Goal: Task Accomplishment & Management: Complete application form

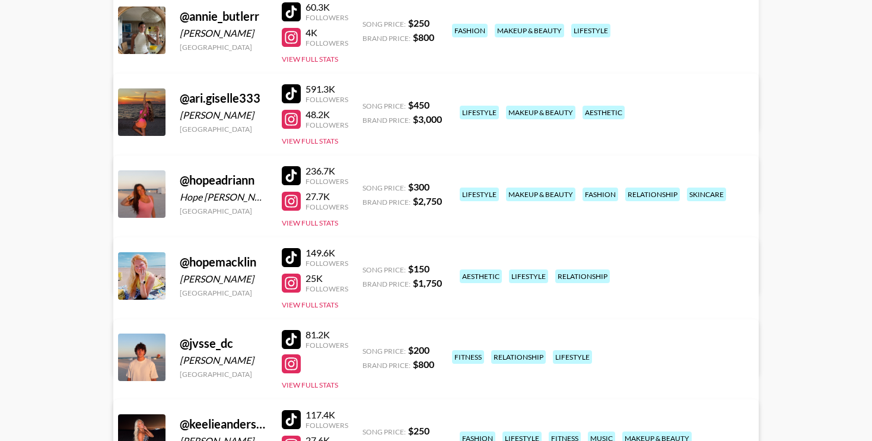
scroll to position [187, 0]
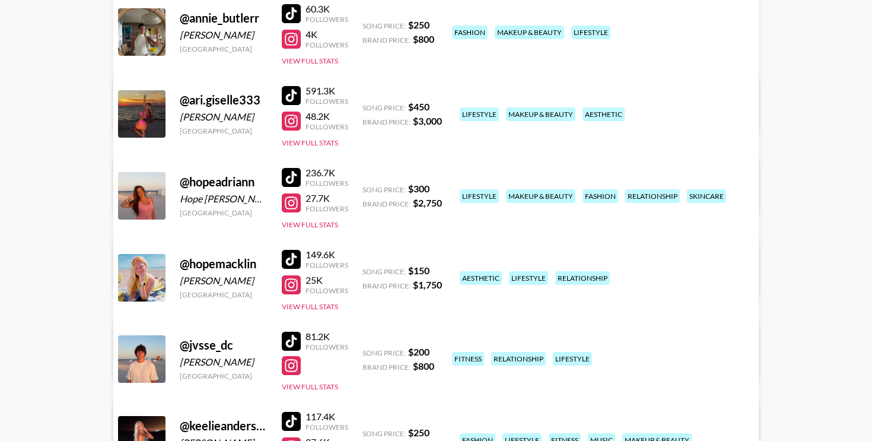
click at [298, 180] on div at bounding box center [291, 177] width 19 height 19
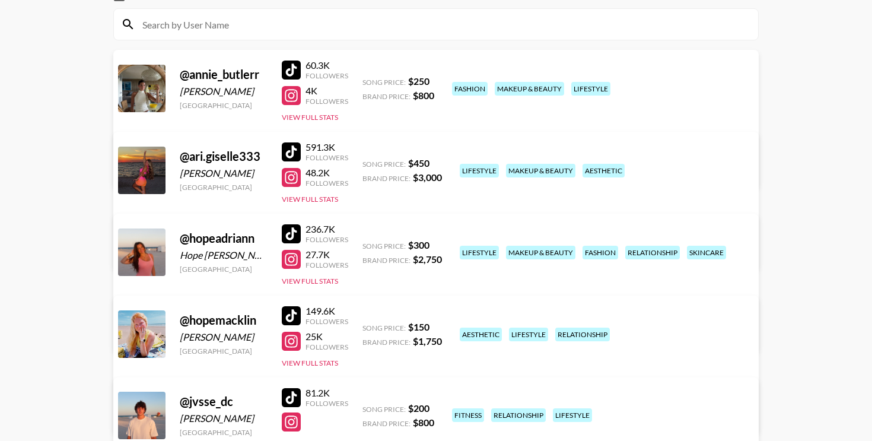
scroll to position [120, 0]
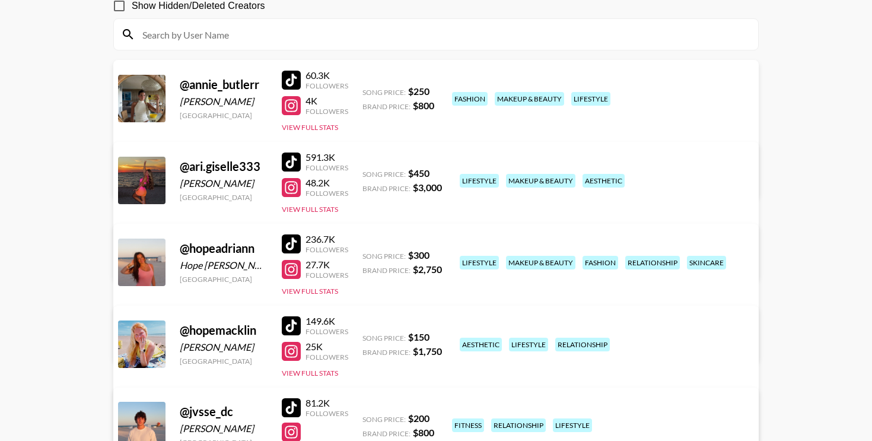
click at [299, 102] on div at bounding box center [291, 105] width 19 height 19
click at [366, 172] on link "View/Edit Details" at bounding box center [250, 178] width 231 height 12
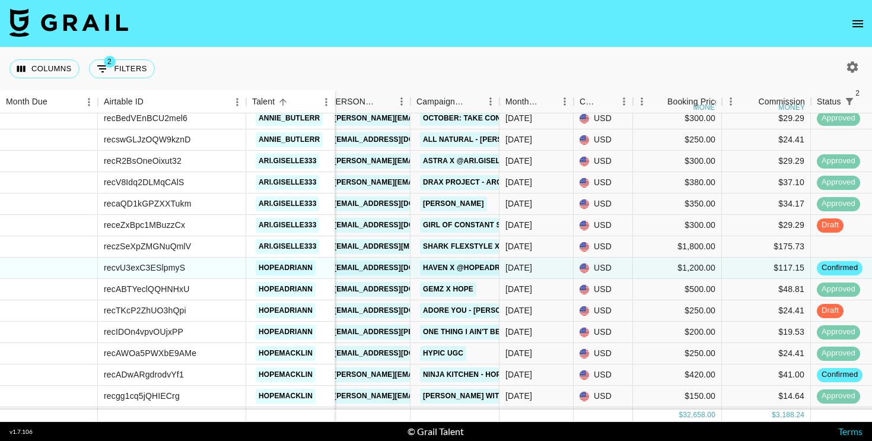
scroll to position [1486, 103]
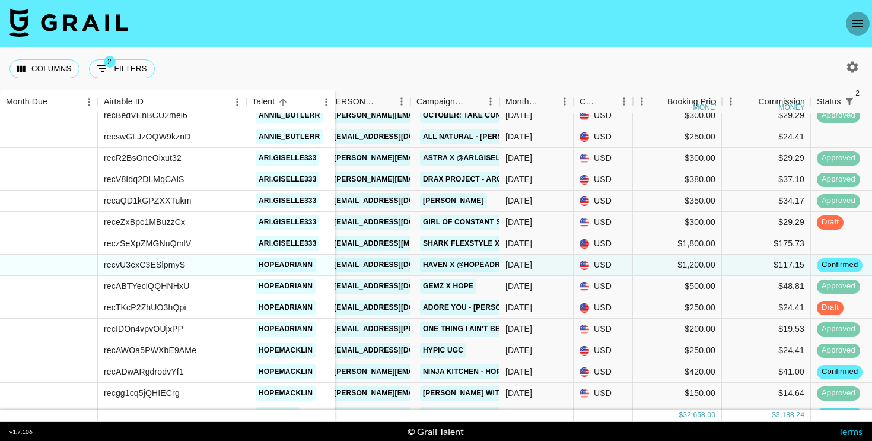
click at [863, 19] on icon "open drawer" at bounding box center [857, 24] width 14 height 14
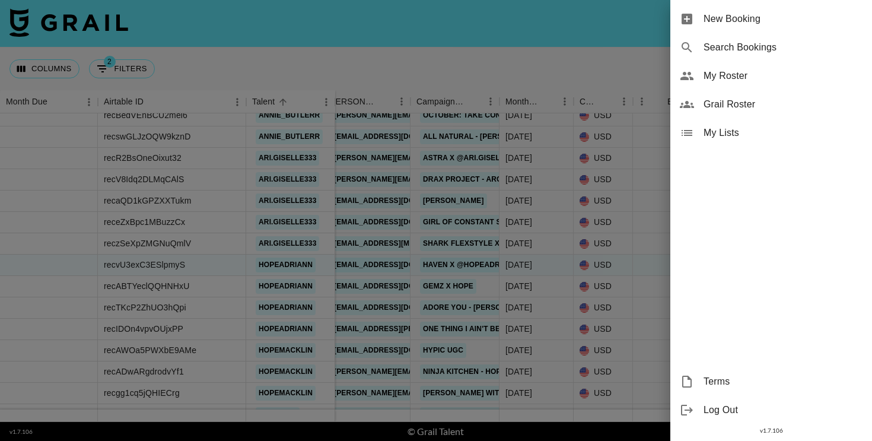
click at [757, 15] on span "New Booking" at bounding box center [782, 19] width 159 height 14
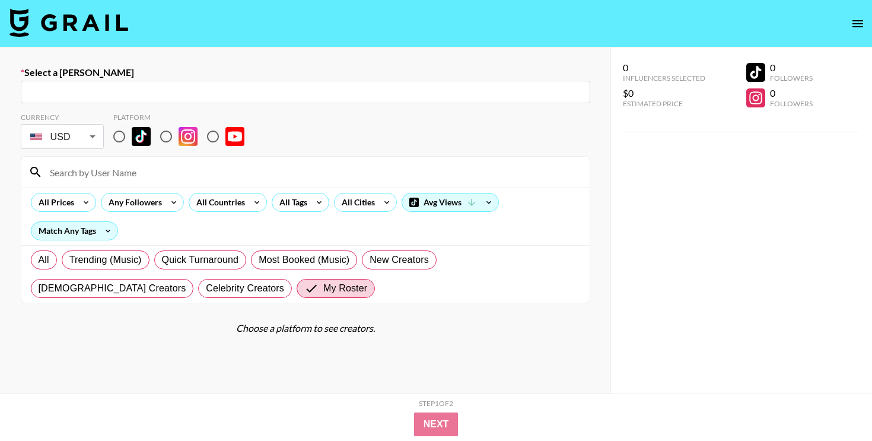
click at [225, 91] on input "text" at bounding box center [305, 92] width 555 height 14
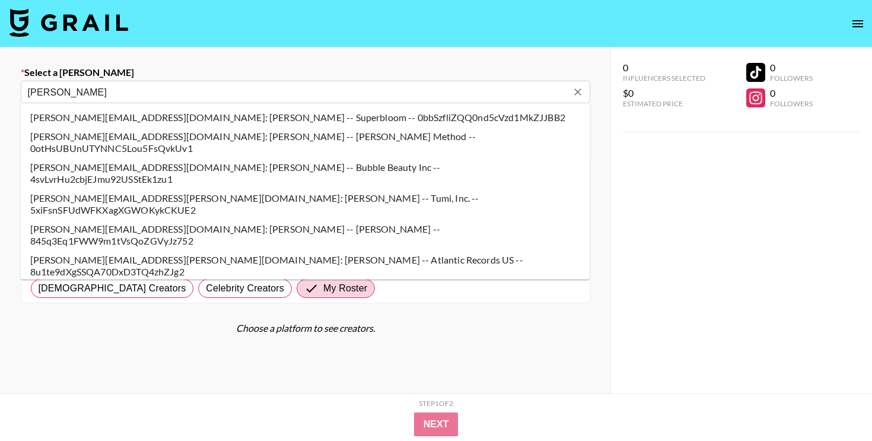
type input "amanda@genni.com: amanda brommel -- Genni & Co LLC -- IG7szsEOhBRr3SUdtCIm2Hhz8…"
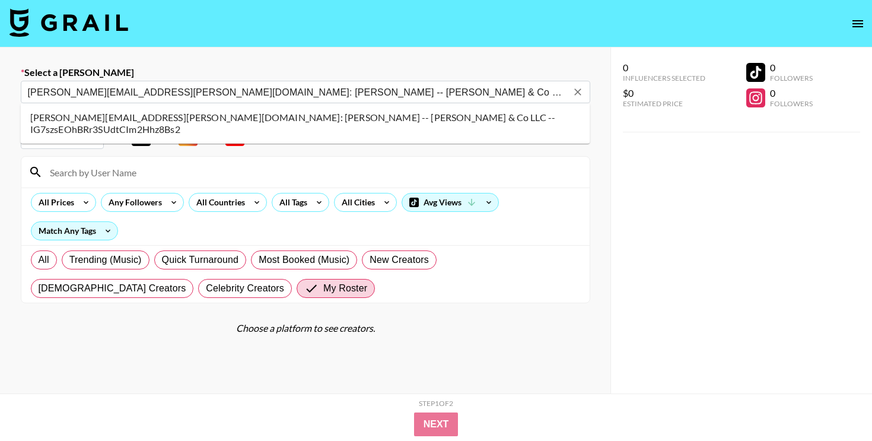
click at [238, 119] on li "amanda@genni.com: amanda brommel -- Genni & Co LLC -- IG7szsEOhBRr3SUdtCIm2Hhz8…" at bounding box center [305, 123] width 569 height 31
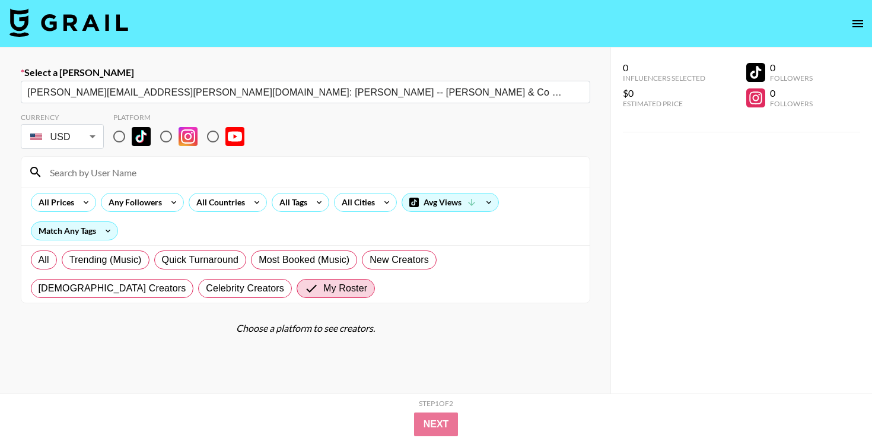
click at [139, 139] on img at bounding box center [141, 136] width 19 height 19
click at [132, 139] on input "radio" at bounding box center [119, 136] width 25 height 25
radio input "true"
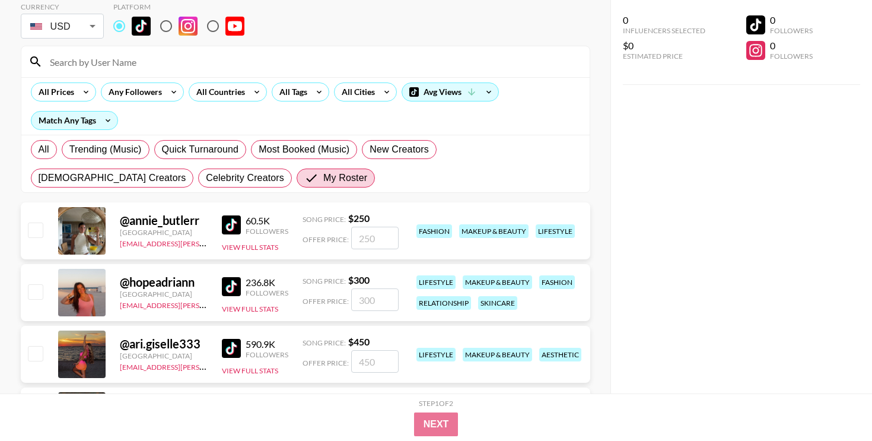
scroll to position [152, 0]
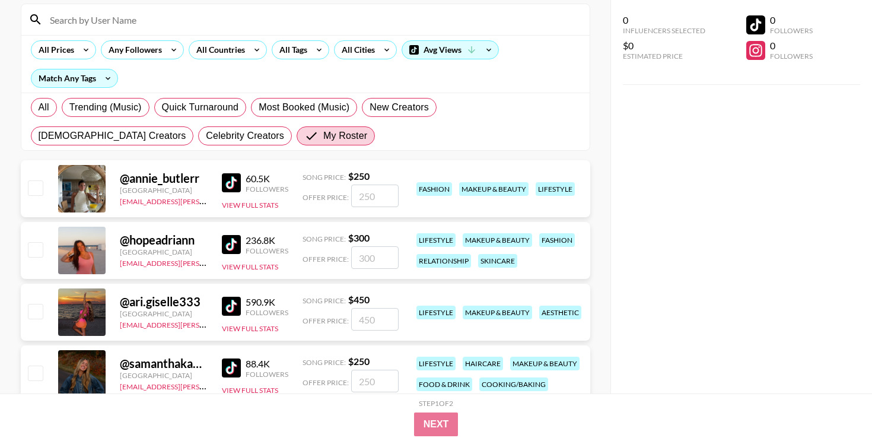
click at [33, 251] on input "checkbox" at bounding box center [35, 249] width 14 height 14
checkbox input "true"
type input "300"
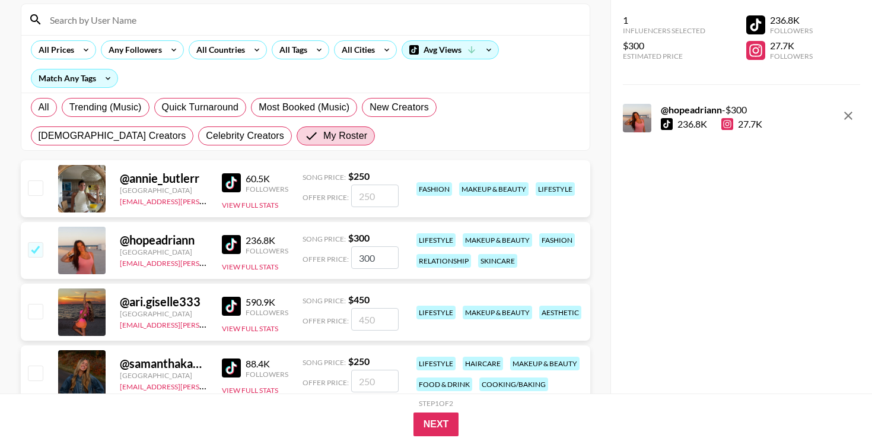
click at [363, 257] on input "300" at bounding box center [374, 257] width 47 height 23
checkbox input "false"
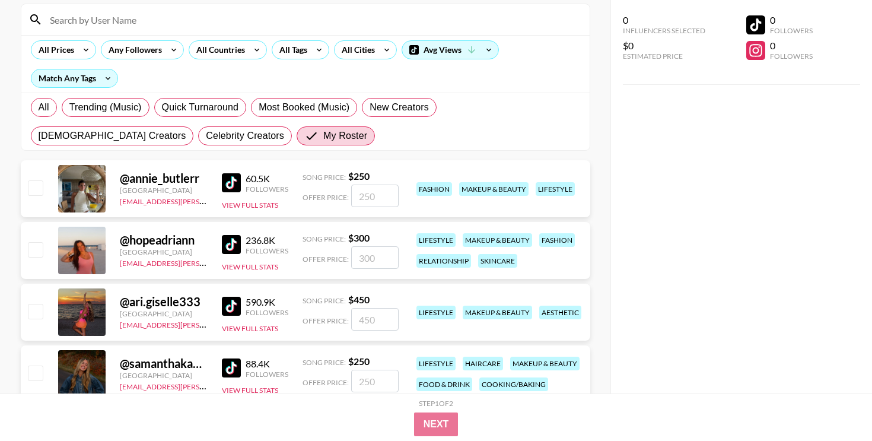
checkbox input "true"
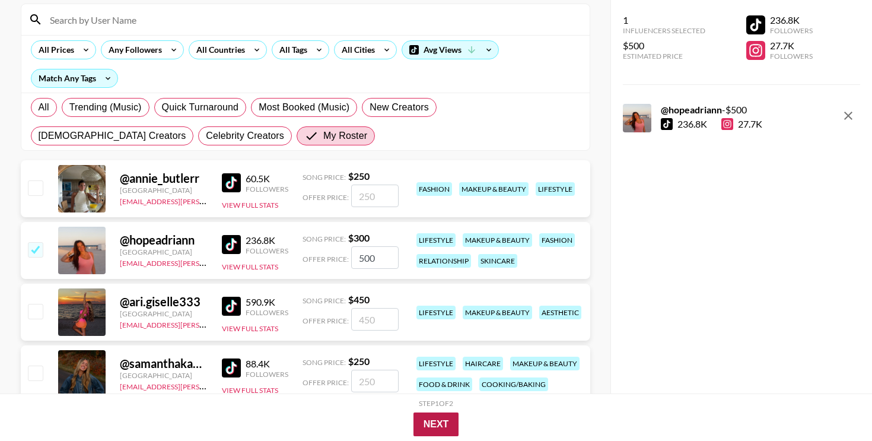
type input "500"
click at [438, 417] on button "Next" at bounding box center [436, 424] width 46 height 24
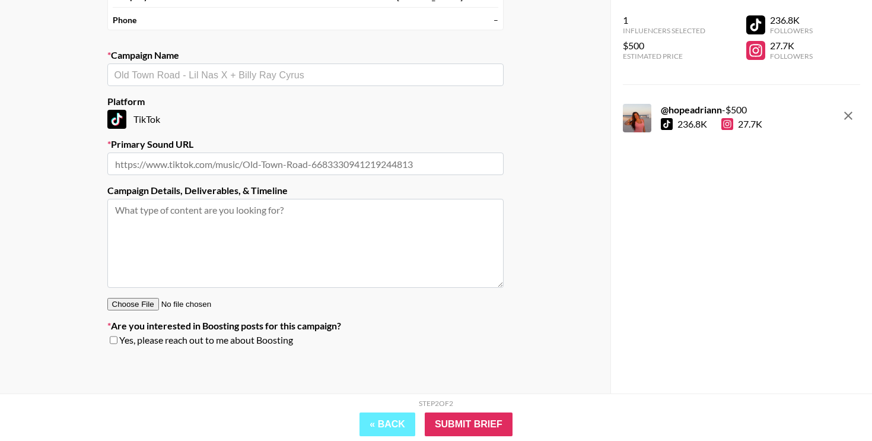
scroll to position [143, 0]
click at [343, 78] on input "text" at bounding box center [305, 75] width 382 height 14
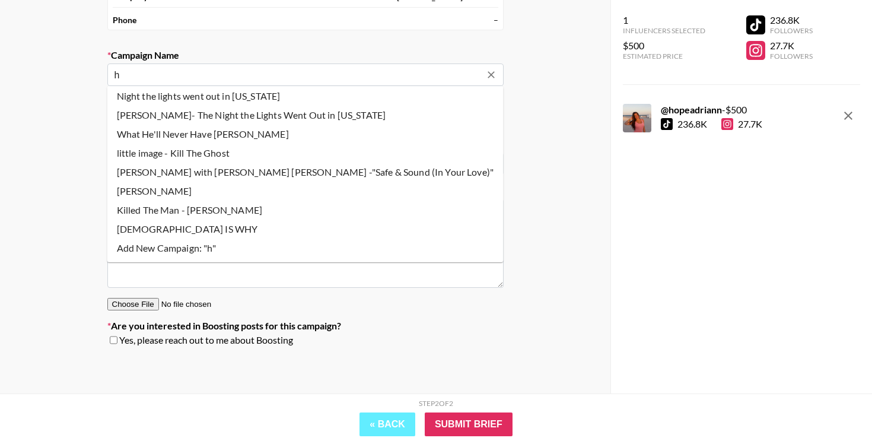
scroll to position [0, 0]
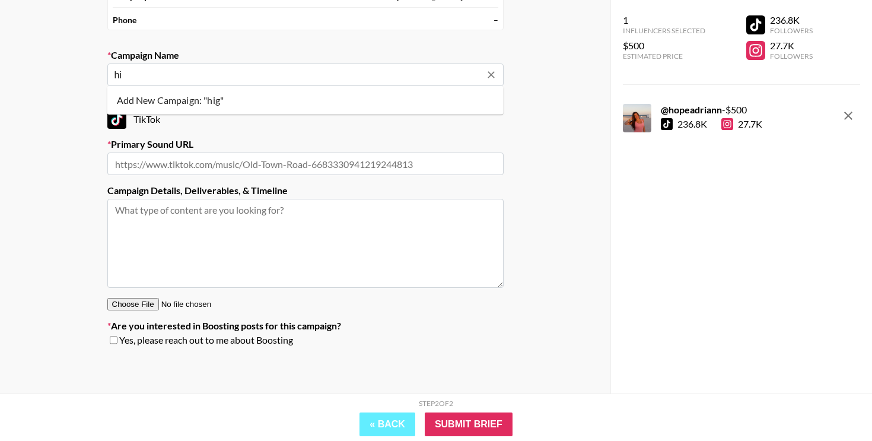
type input "h"
click at [337, 79] on input "text" at bounding box center [305, 75] width 382 height 14
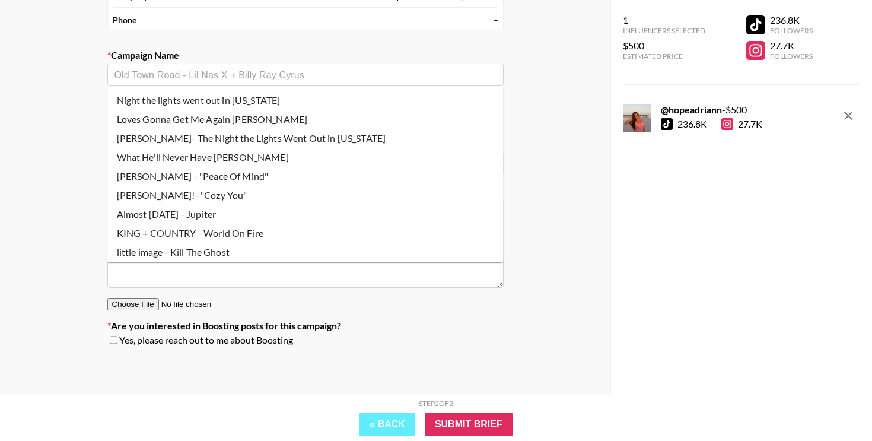
paste input "High Water Festival (Line Up Announce)"
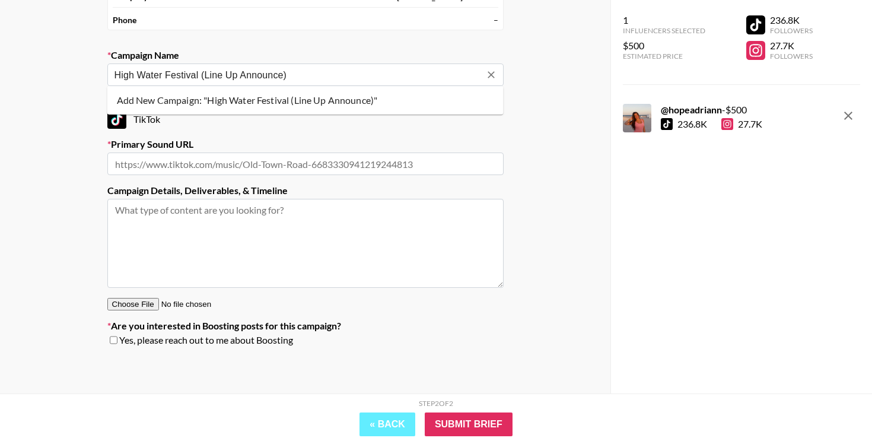
click at [347, 99] on li "Add New Campaign: "High Water Festival (Line Up Announce)"" at bounding box center [305, 100] width 396 height 19
type input "High Water Festival (Line Up Announce)"
click at [339, 157] on input "text" at bounding box center [305, 163] width 396 height 23
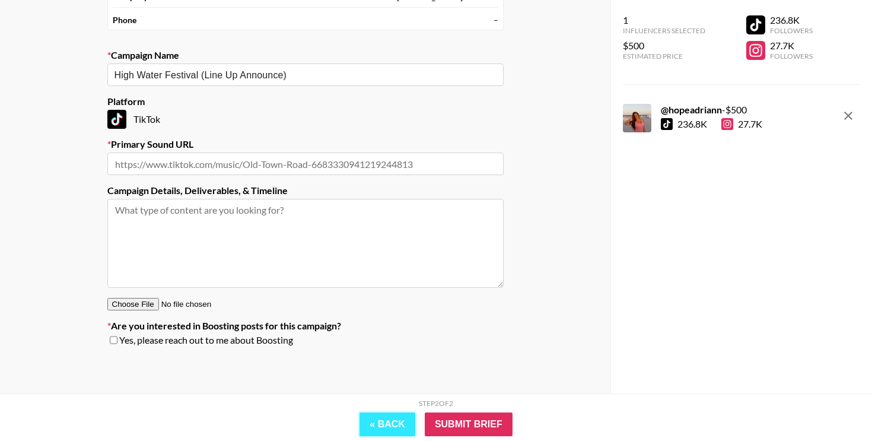
click at [391, 423] on button "« Back" at bounding box center [387, 424] width 56 height 24
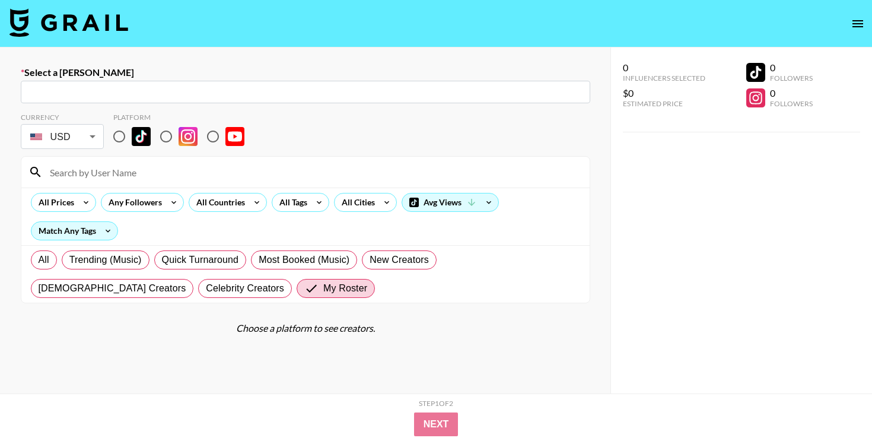
click at [158, 87] on input "text" at bounding box center [305, 92] width 555 height 14
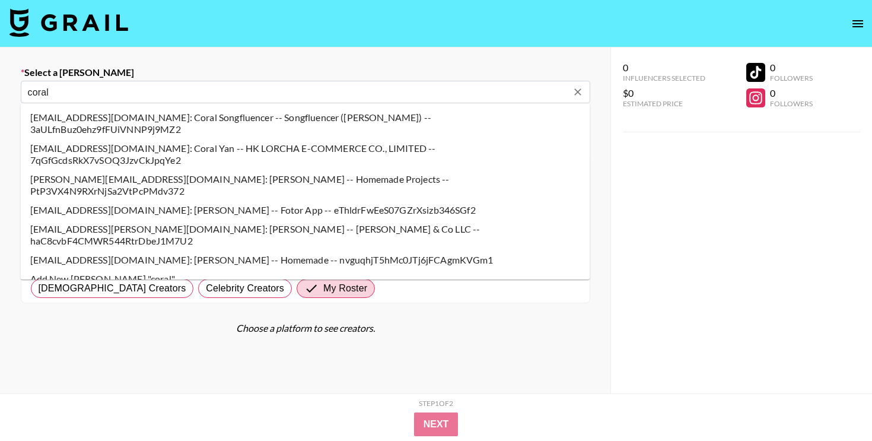
click at [321, 219] on li "coral@genni.com: Coral Goldstein -- Genni & Co LLC -- haC8cvbF4CMWR544RtrDbeJ1M…" at bounding box center [305, 234] width 569 height 31
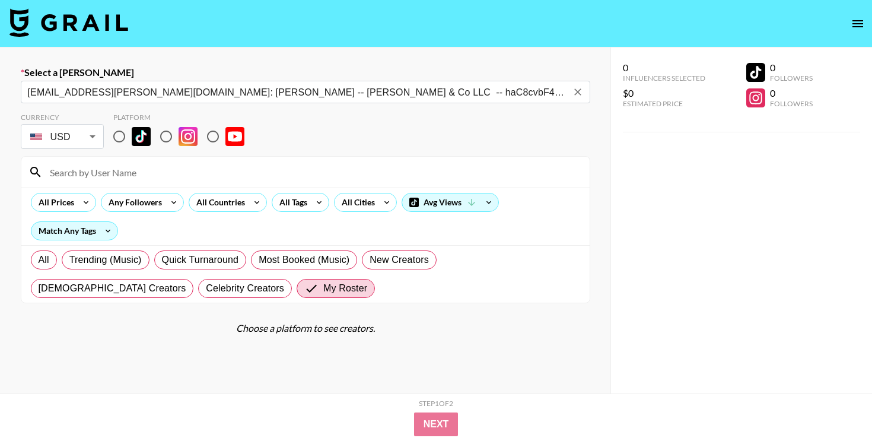
type input "coral@genni.com: Coral Goldstein -- Genni & Co LLC -- haC8cvbF4CMWR544RtrDbeJ1M…"
click at [339, 126] on div "Currency USD USD ​ Platform" at bounding box center [305, 132] width 569 height 39
click at [234, 132] on img at bounding box center [234, 136] width 19 height 19
click at [225, 132] on input "radio" at bounding box center [212, 136] width 25 height 25
radio input "true"
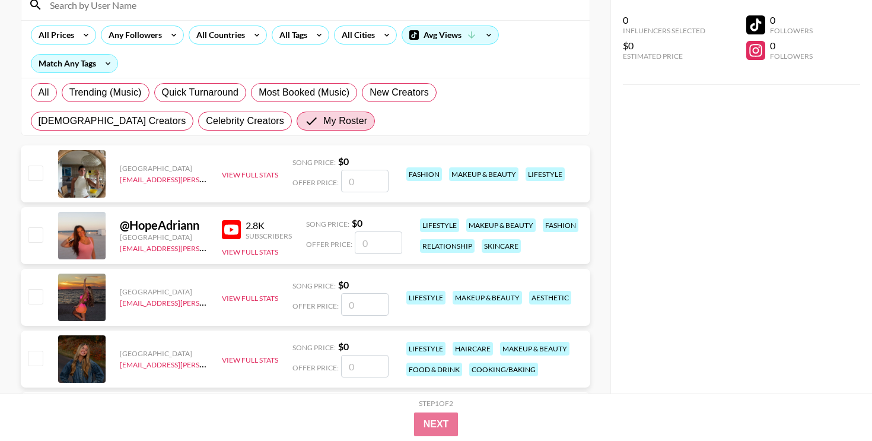
scroll to position [170, 0]
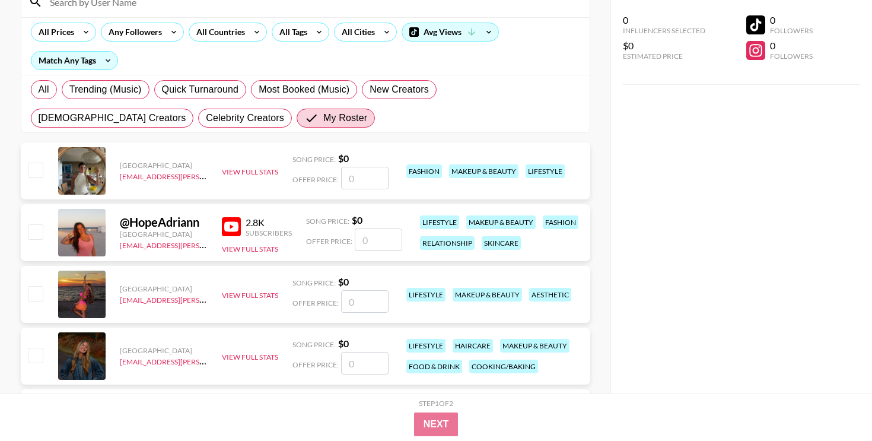
click at [383, 240] on input "number" at bounding box center [378, 239] width 47 height 23
checkbox input "true"
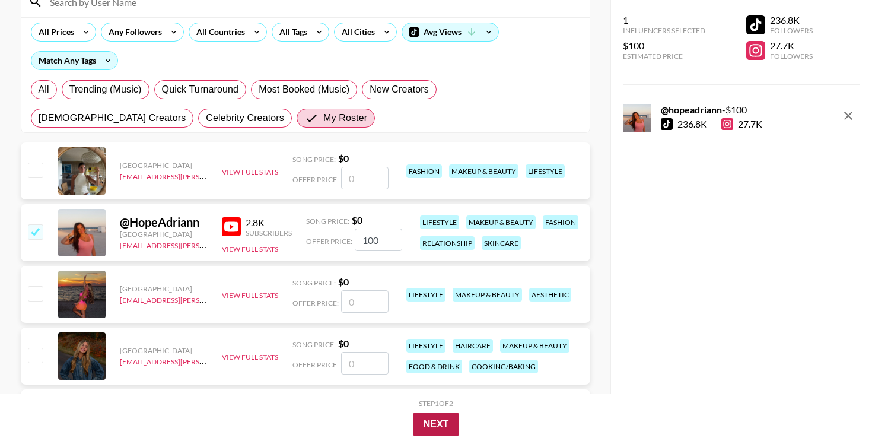
type input "100"
click at [439, 420] on button "Next" at bounding box center [436, 424] width 46 height 24
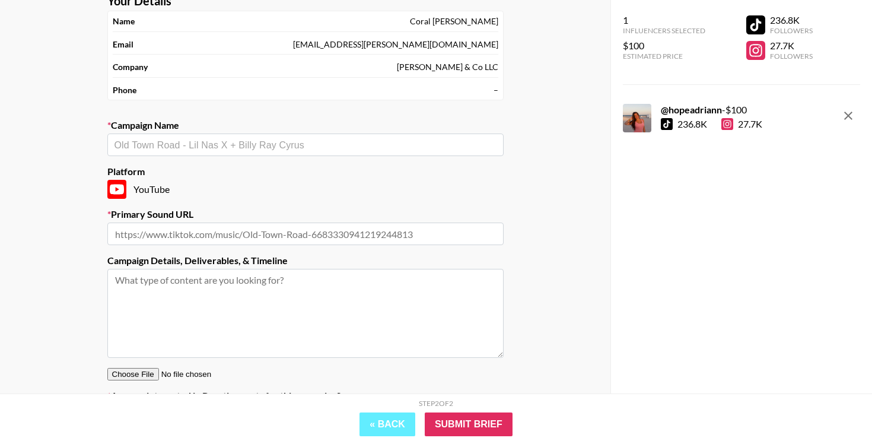
scroll to position [72, 0]
click at [378, 150] on input "text" at bounding box center [305, 146] width 382 height 14
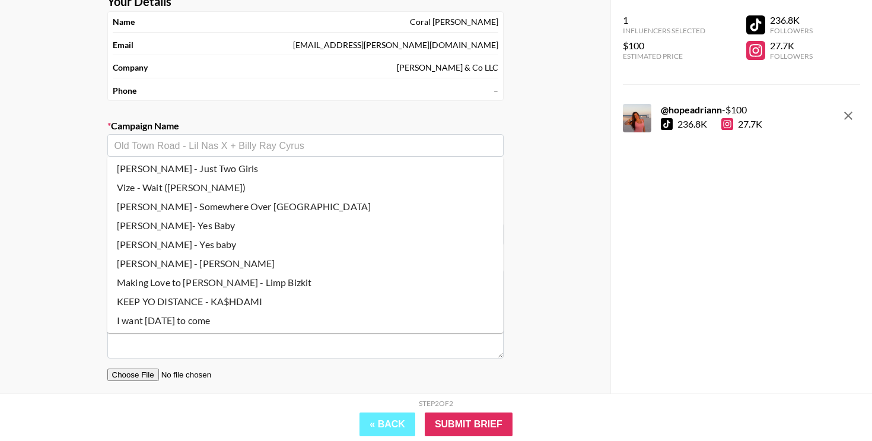
scroll to position [0, 0]
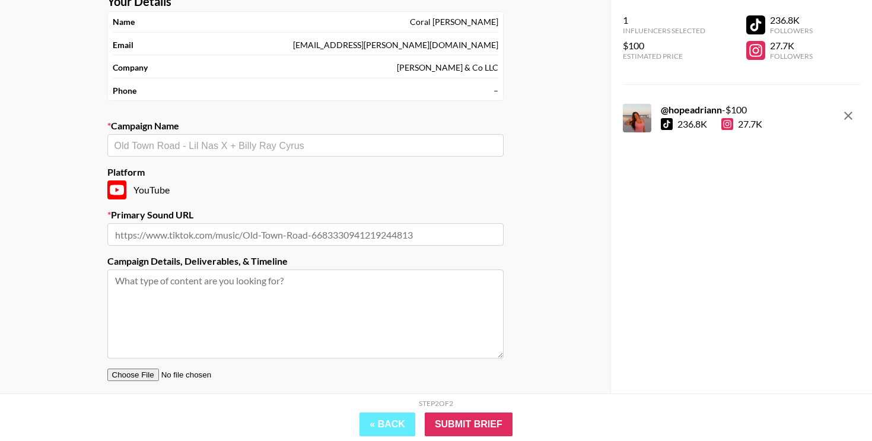
paste input "NXCRE - EDEN"
click at [263, 170] on li "Add New Campaign: "NXCRE - EDEN"" at bounding box center [305, 170] width 396 height 19
type input "NXCRE - EDEN"
click at [282, 225] on input "text" at bounding box center [305, 234] width 396 height 23
paste input "youtube.com/source/Eom7WHmez2E/shorts?si=NxI53iIPFkQkwyGT"
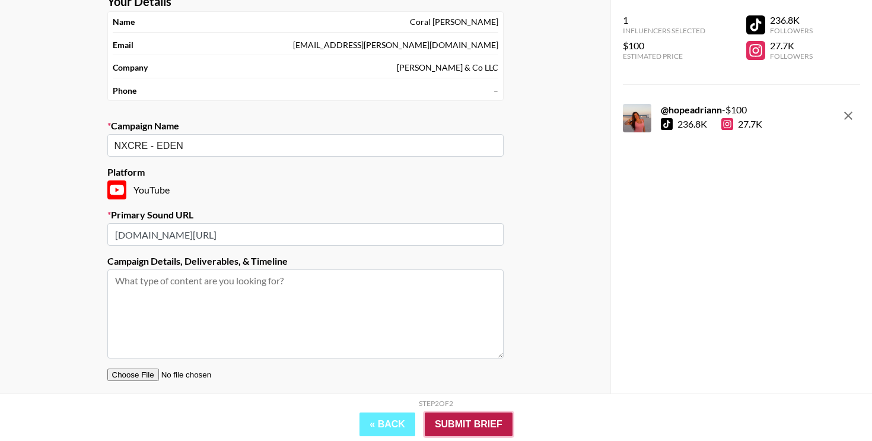
click at [460, 415] on input "Submit Brief" at bounding box center [469, 424] width 88 height 24
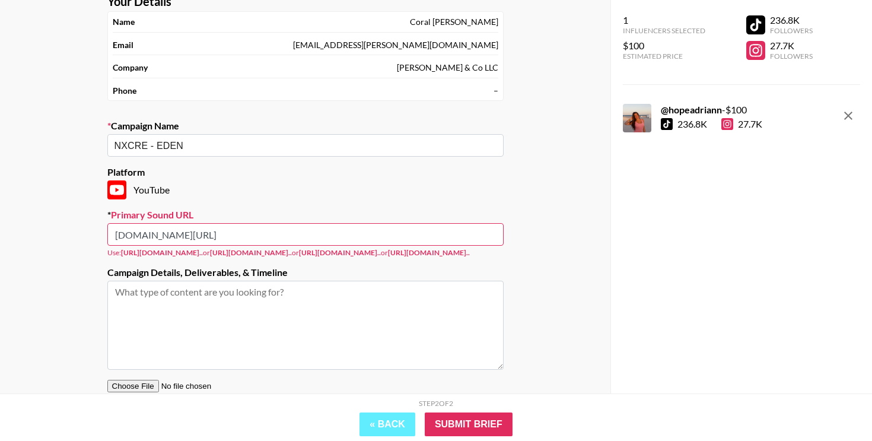
click at [116, 235] on input "youtube.com/source/Eom7WHmez2E/shorts?si=NxI53iIPFkQkwyGT" at bounding box center [305, 234] width 396 height 23
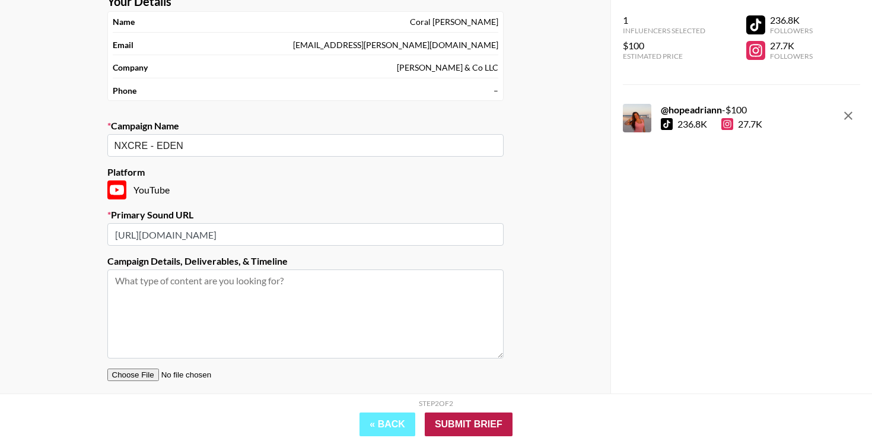
type input "https://youtube.com/source/Eom7WHmez2E/shorts?si=NxI53iIPFkQkwyGT"
click at [478, 419] on input "Submit Brief" at bounding box center [469, 424] width 88 height 24
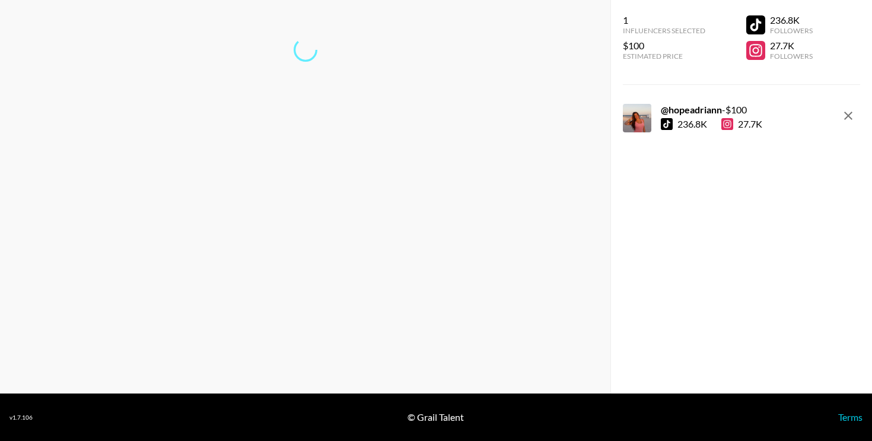
scroll to position [47, 0]
click at [337, 98] on div "All set! Your booking is saved. Return to dashboard... Start another booking..." at bounding box center [304, 86] width 591 height 97
click at [337, 93] on link "Return to dashboard..." at bounding box center [305, 88] width 90 height 11
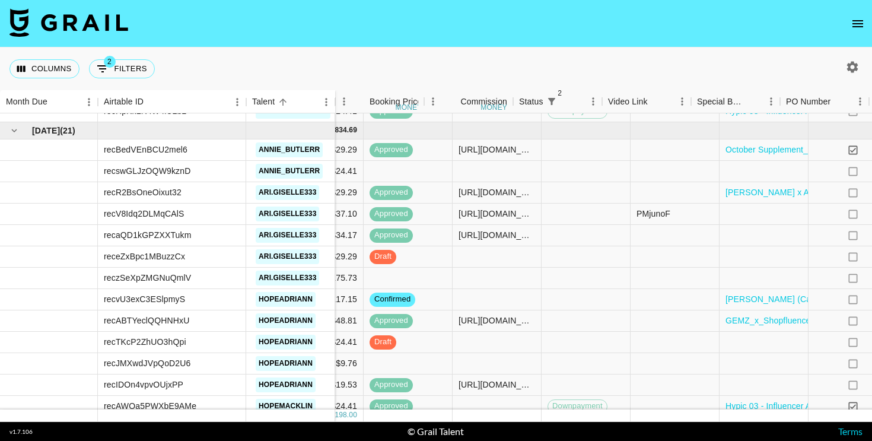
scroll to position [1452, 801]
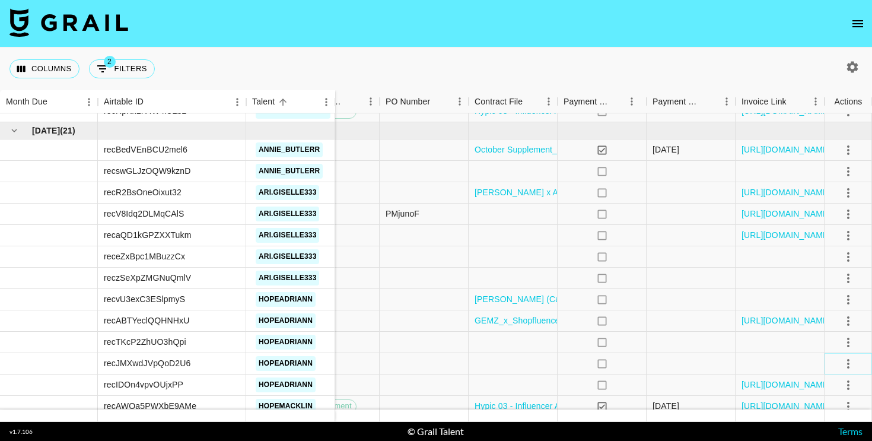
click at [849, 361] on icon "select merge strategy" at bounding box center [848, 363] width 14 height 14
click at [665, 349] on div at bounding box center [690, 342] width 89 height 21
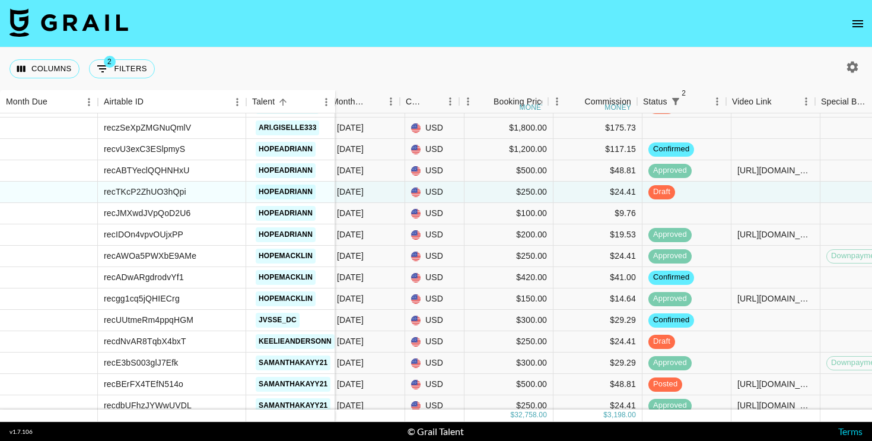
scroll to position [1602, 276]
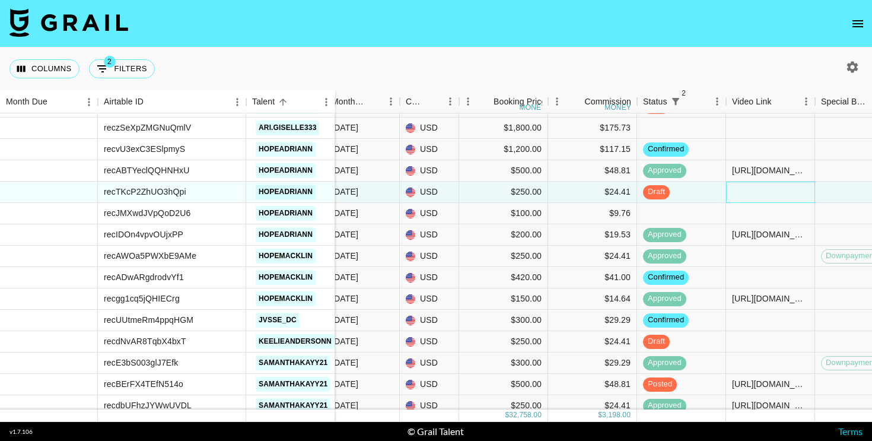
click at [759, 190] on div at bounding box center [770, 191] width 89 height 21
type input "https://www.tiktok.com/@hopeadriann/photo/7561215287836675342?is_from_webapp=1&…"
click at [860, 187] on div at bounding box center [859, 191] width 89 height 21
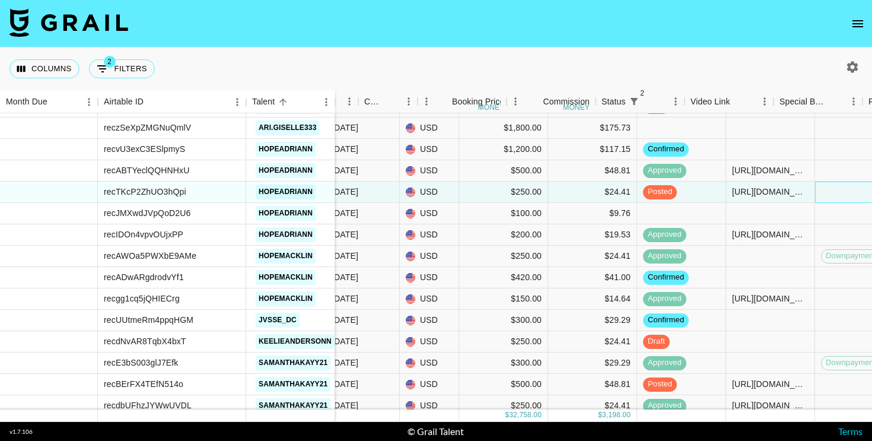
scroll to position [1602, 801]
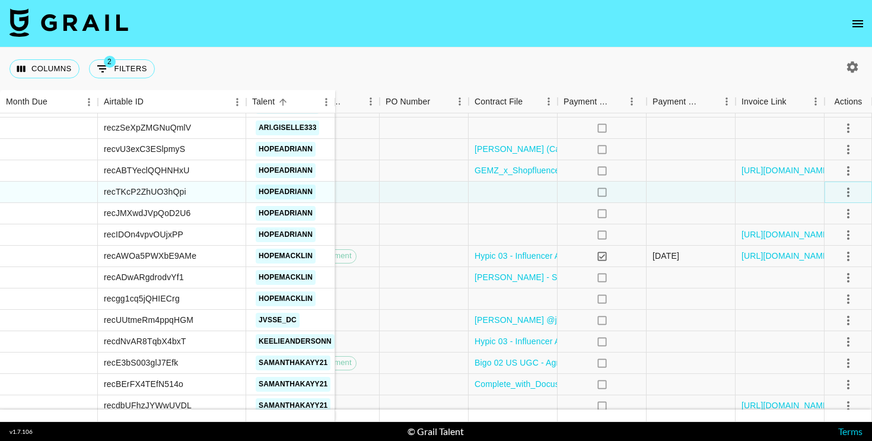
click at [849, 189] on icon "select merge strategy" at bounding box center [848, 192] width 14 height 14
click at [828, 301] on div "Approve" at bounding box center [822, 303] width 36 height 14
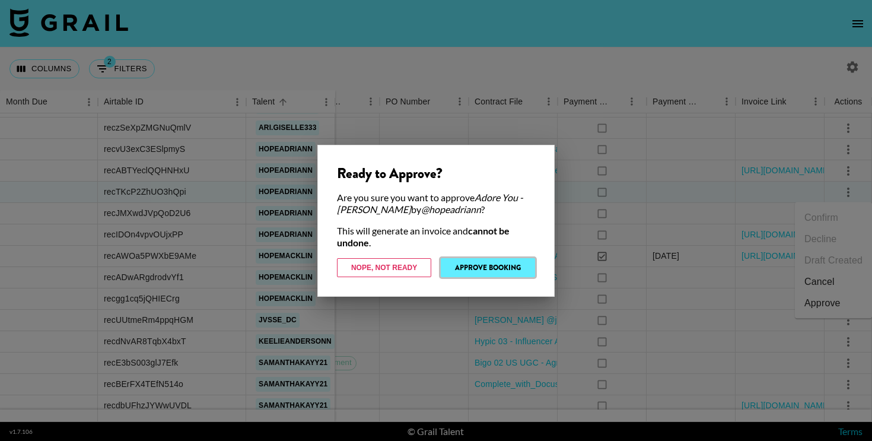
click at [488, 270] on button "Approve Booking" at bounding box center [488, 267] width 94 height 19
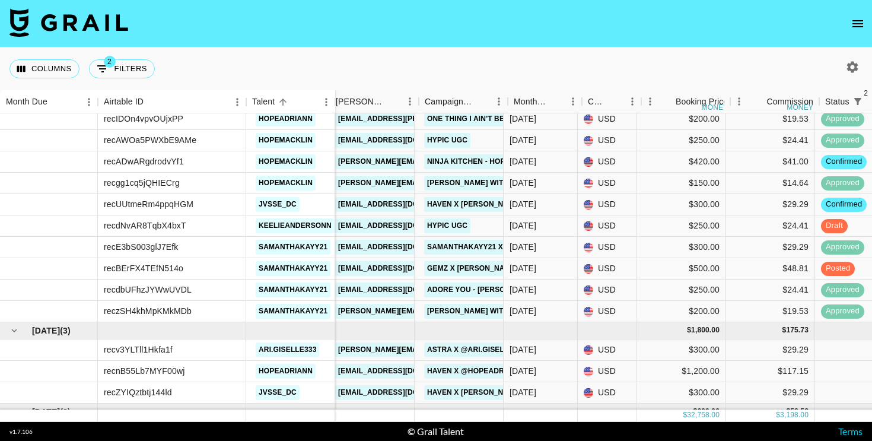
scroll to position [1717, 84]
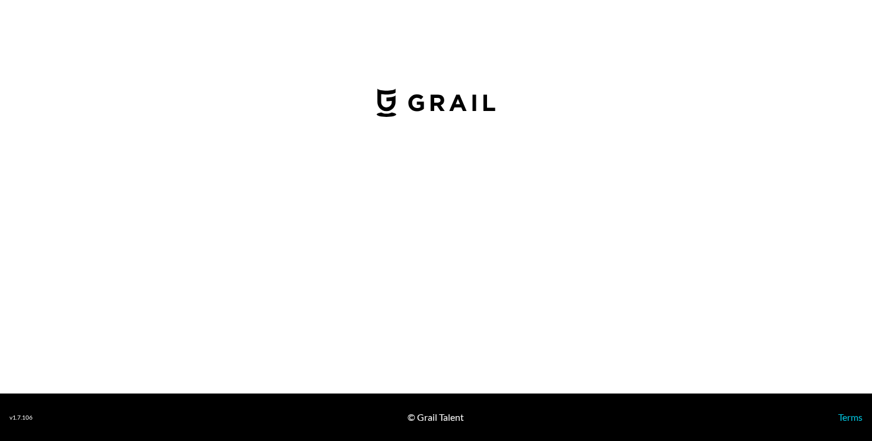
select select "USD"
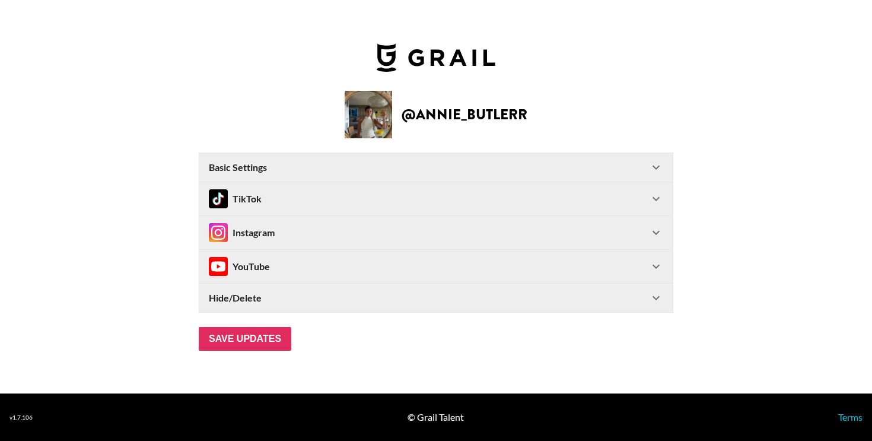
click at [375, 232] on div "Instagram" at bounding box center [429, 232] width 440 height 19
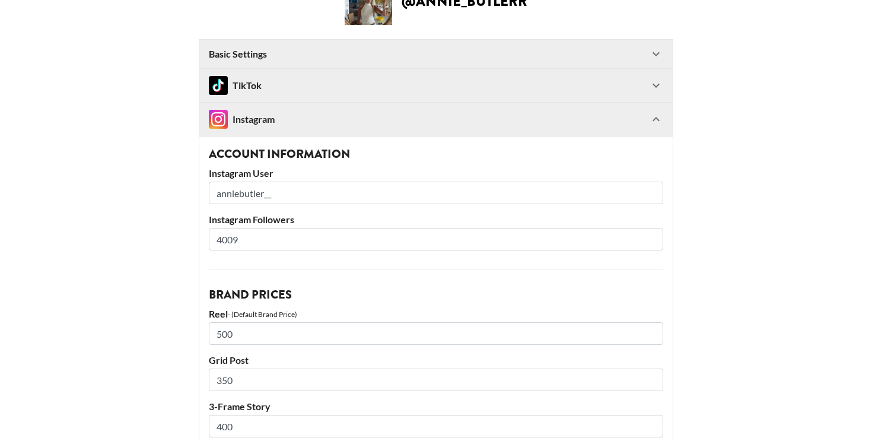
scroll to position [97, 0]
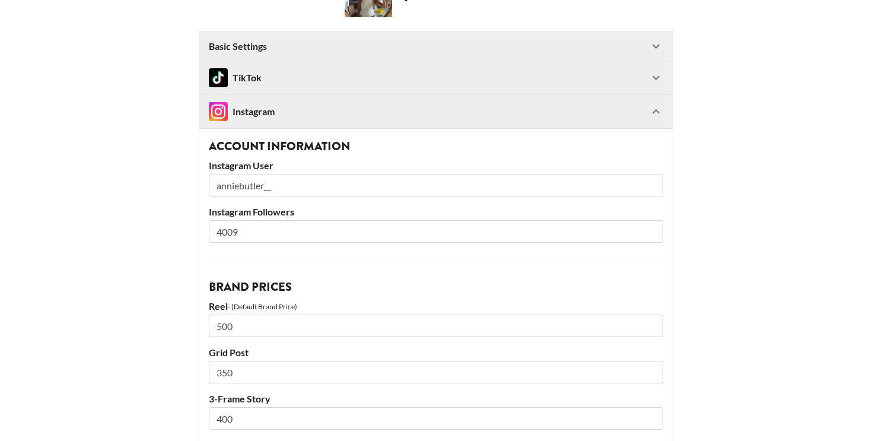
click at [309, 230] on input "4009" at bounding box center [436, 231] width 454 height 23
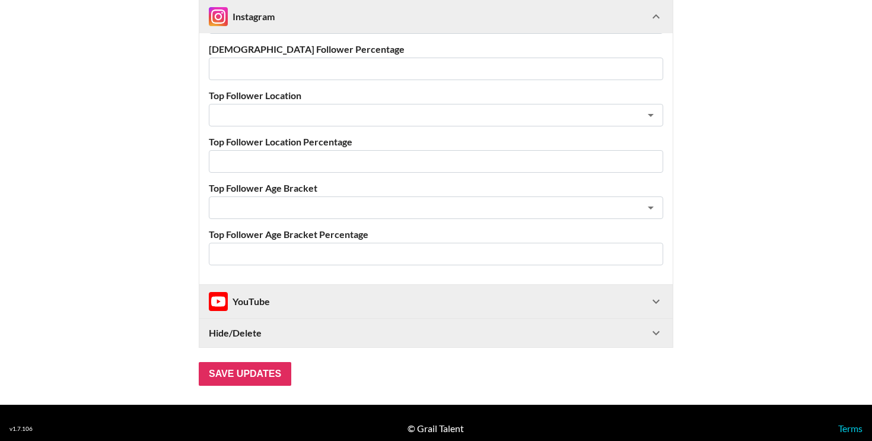
scroll to position [668, 0]
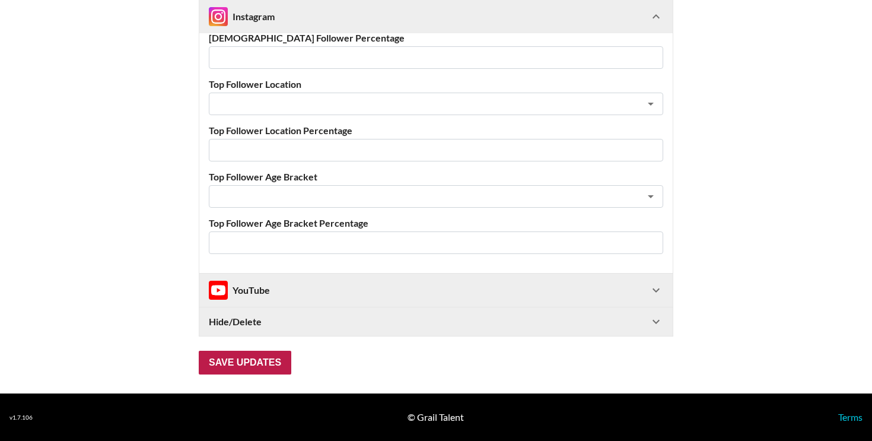
type input "4851"
click at [264, 361] on input "Save Updates" at bounding box center [245, 362] width 93 height 24
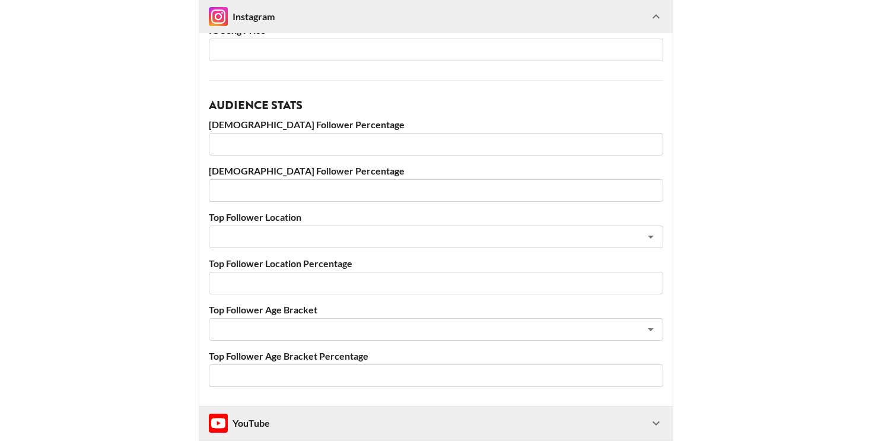
scroll to position [706, 0]
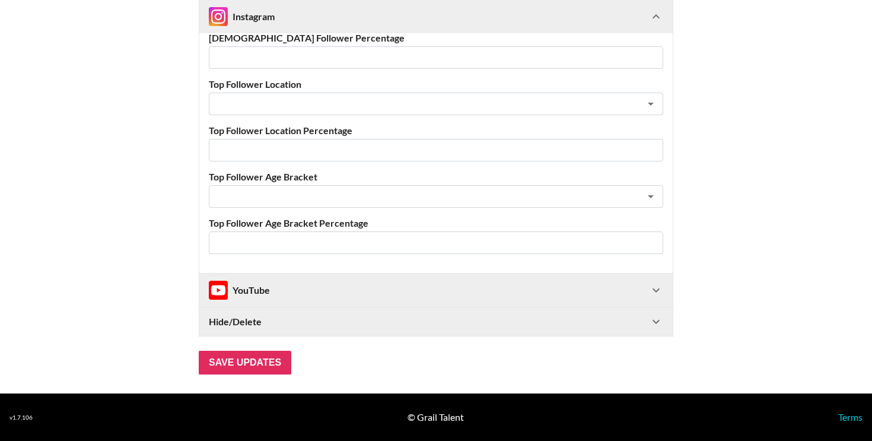
click at [253, 291] on div "YouTube" at bounding box center [239, 290] width 61 height 19
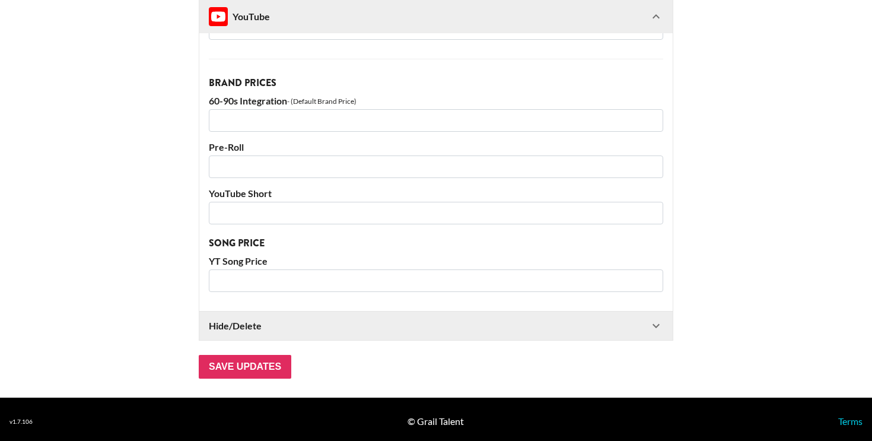
scroll to position [1091, 0]
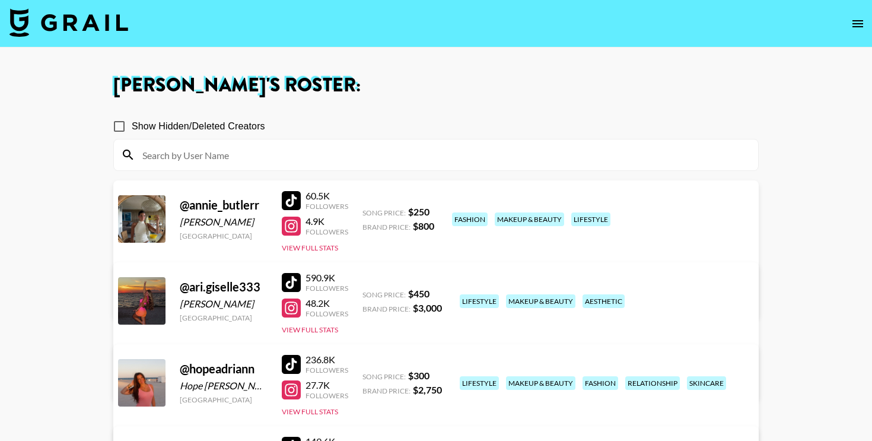
click at [292, 187] on div "60.5K Followers 4.9K Followers View Full Stats" at bounding box center [315, 219] width 66 height 68
click at [293, 195] on div at bounding box center [291, 200] width 19 height 19
click at [322, 327] on button "View Full Stats" at bounding box center [310, 329] width 56 height 9
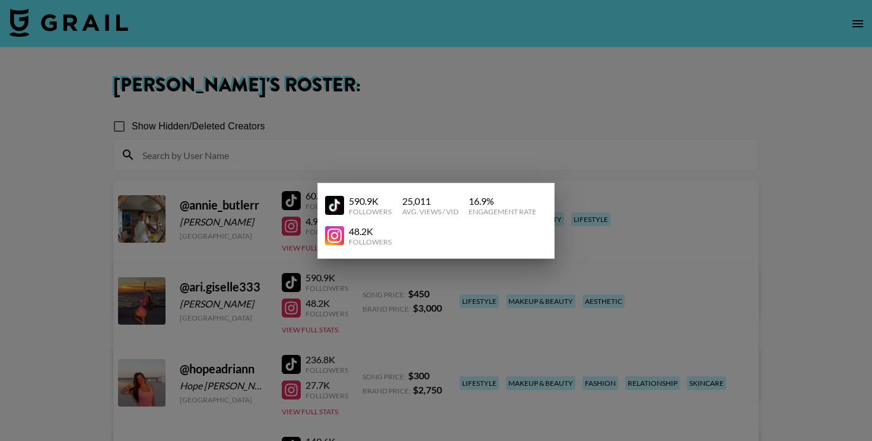
click at [407, 281] on div at bounding box center [436, 220] width 872 height 441
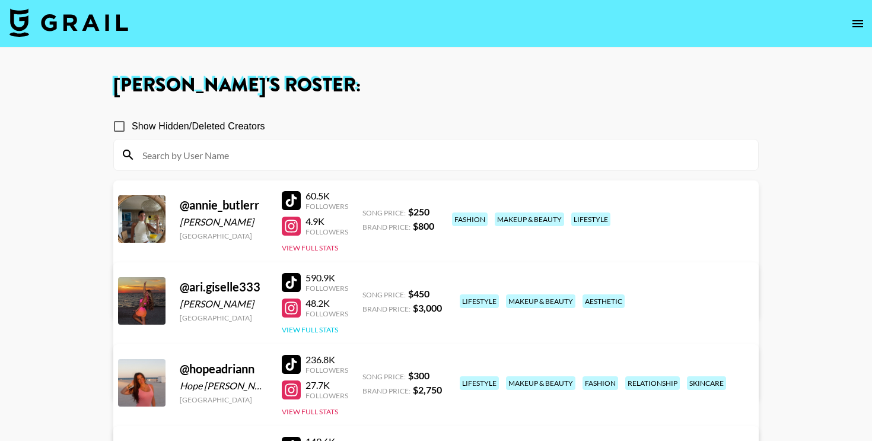
click at [311, 329] on button "View Full Stats" at bounding box center [310, 329] width 56 height 9
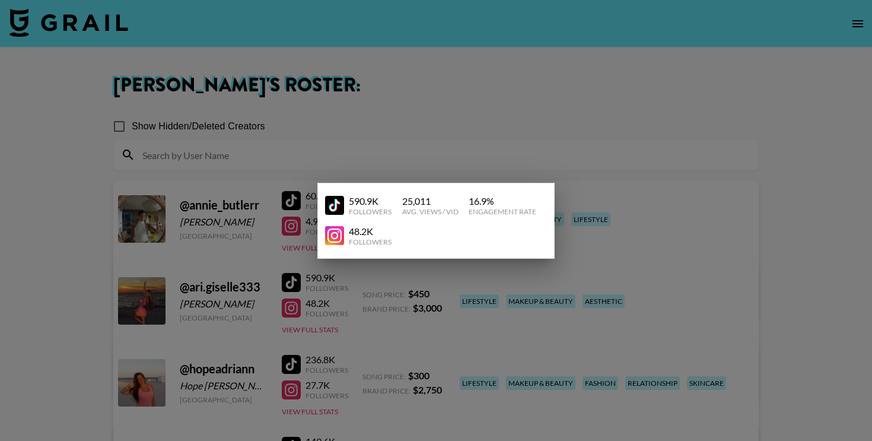
click at [313, 313] on div at bounding box center [436, 220] width 872 height 441
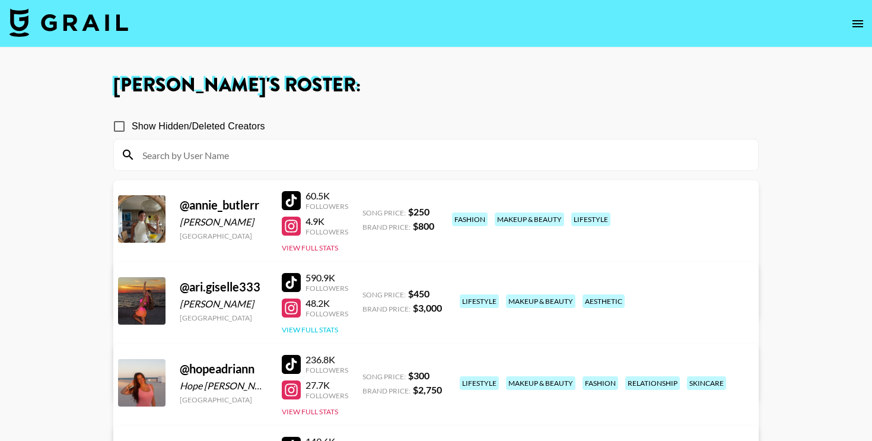
click at [318, 326] on button "View Full Stats" at bounding box center [310, 329] width 56 height 9
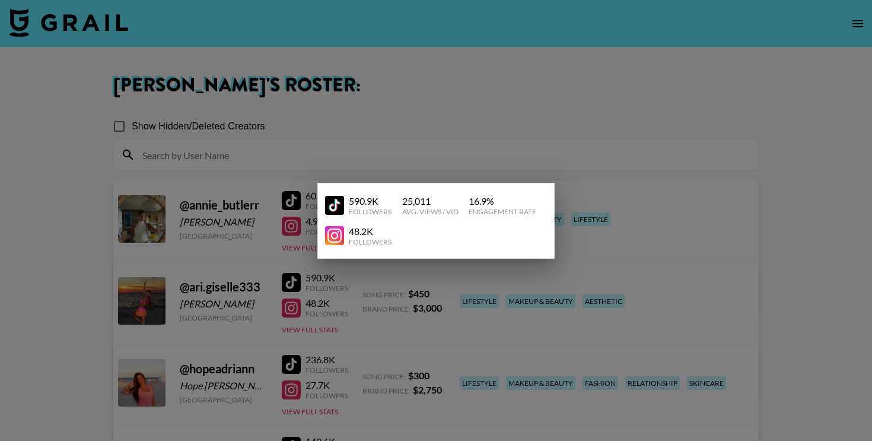
click at [360, 86] on div at bounding box center [436, 220] width 872 height 441
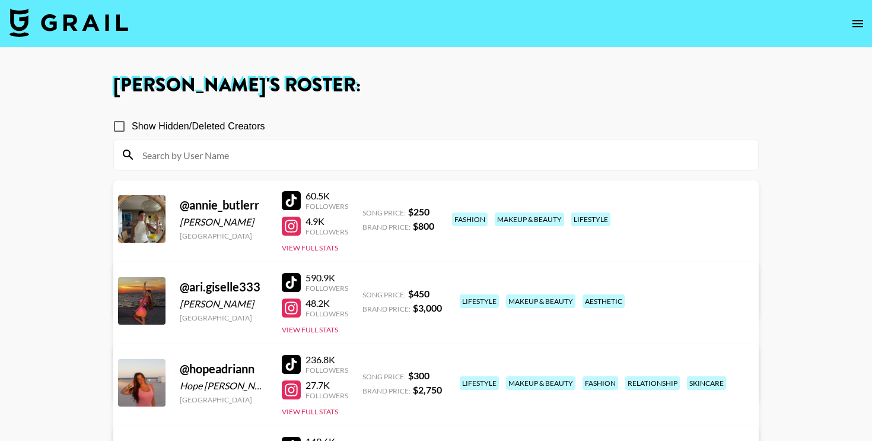
click at [295, 281] on div at bounding box center [291, 282] width 19 height 19
click at [306, 329] on button "View Full Stats" at bounding box center [310, 329] width 56 height 9
